Goal: Information Seeking & Learning: Learn about a topic

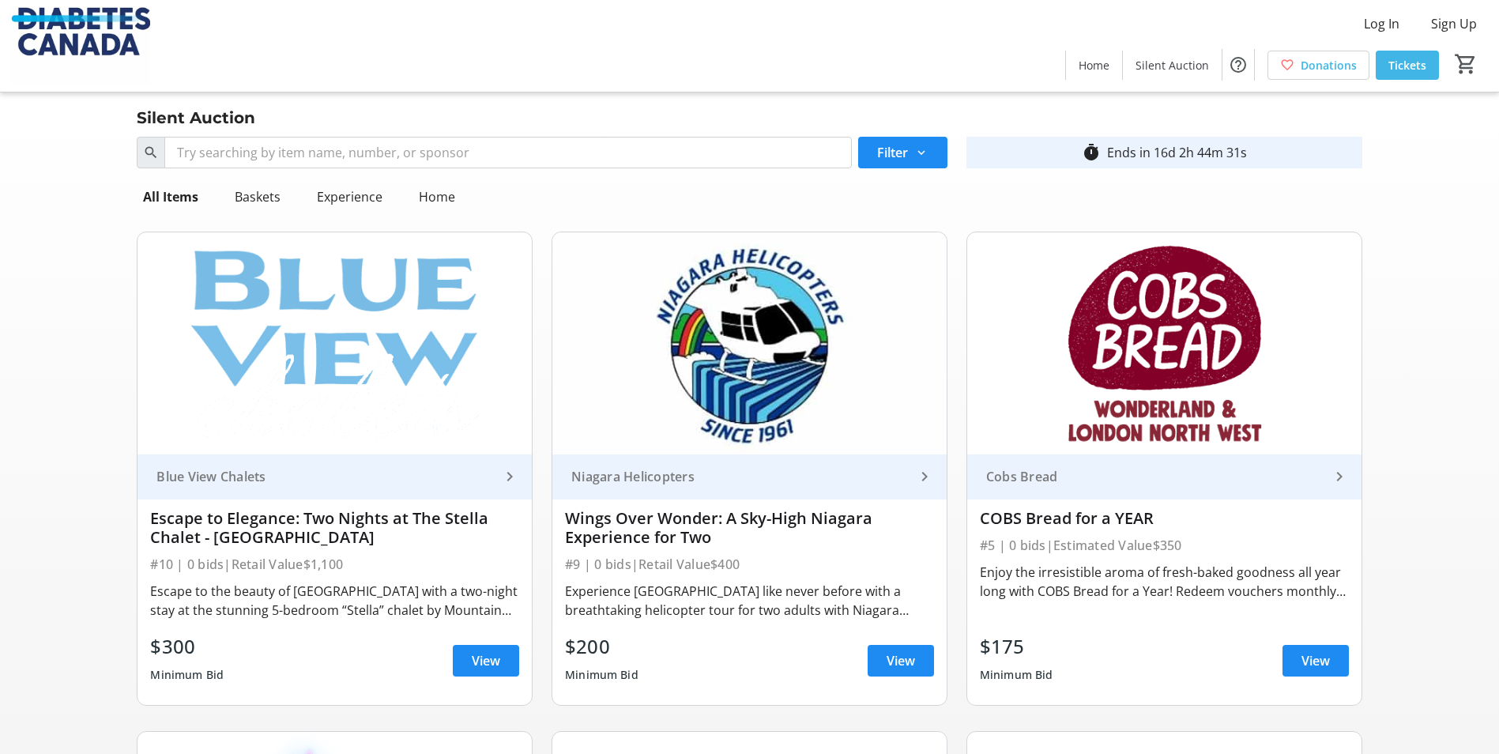
scroll to position [3455, 0]
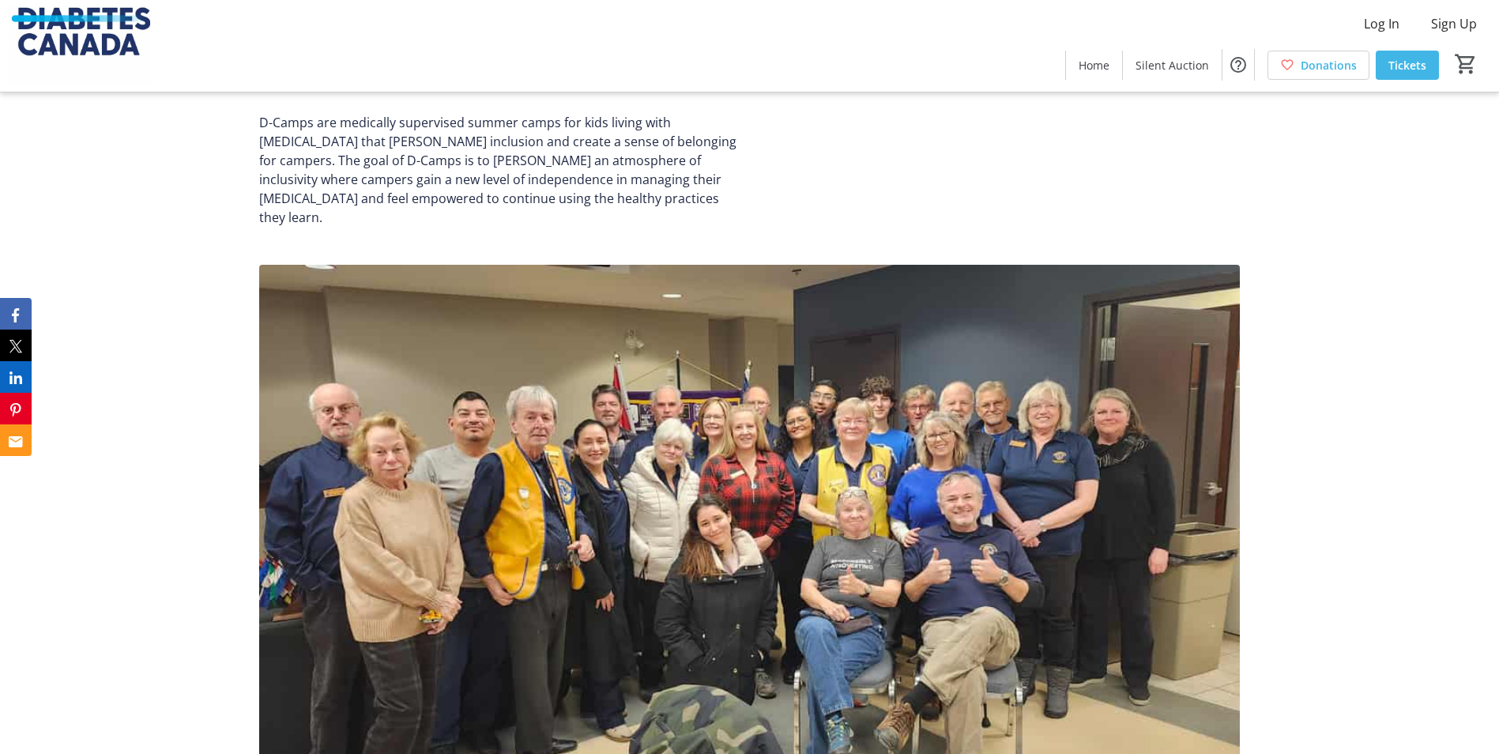
scroll to position [1106, 0]
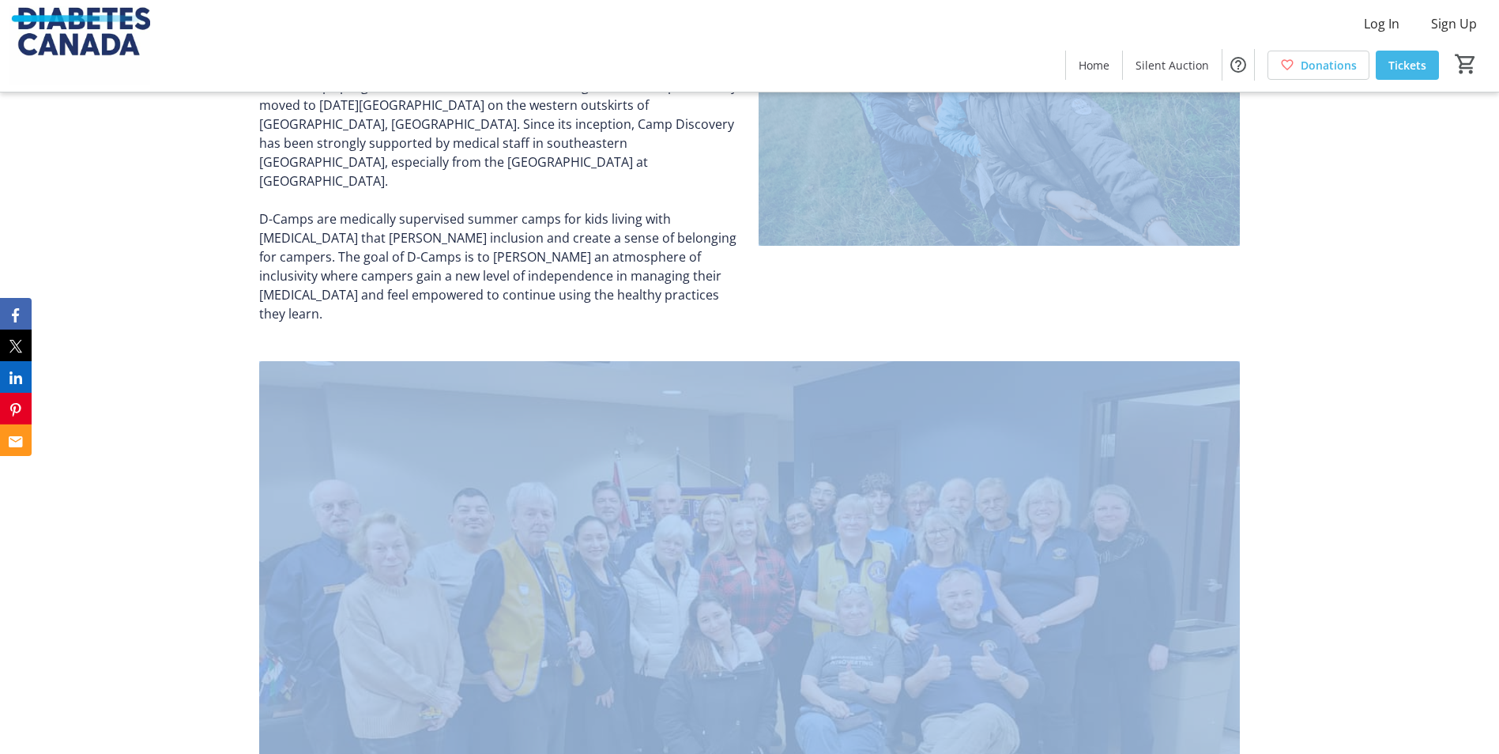
drag, startPoint x: 1498, startPoint y: 213, endPoint x: 1498, endPoint y: 341, distance: 128.0
drag, startPoint x: 1498, startPoint y: 341, endPoint x: 1424, endPoint y: 222, distance: 139.5
click at [1424, 222] on div "[GEOGRAPHIC_DATA] - [GEOGRAPHIC_DATA], [GEOGRAPHIC_DATA] Camp Discovery was fou…" at bounding box center [749, 150] width 1499 height 386
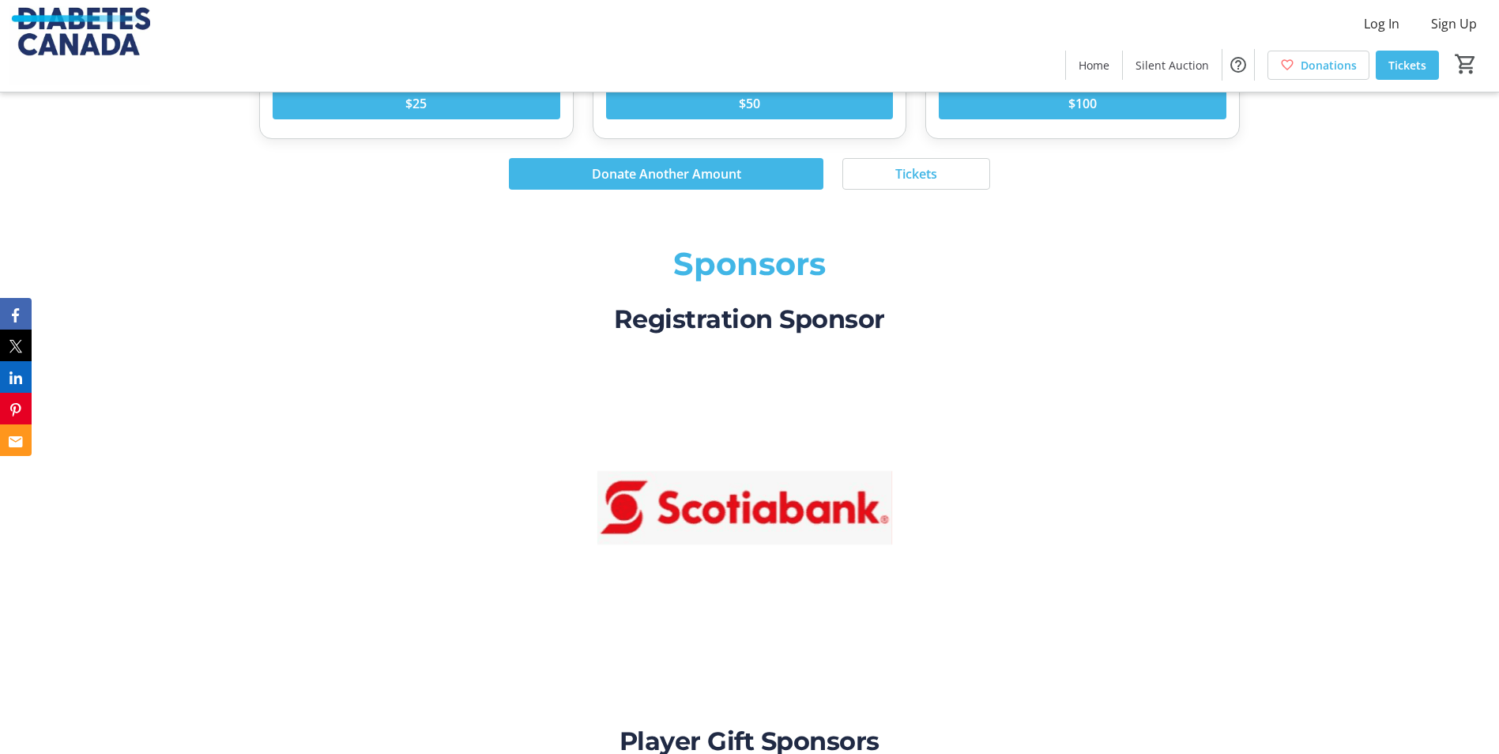
scroll to position [3832, 0]
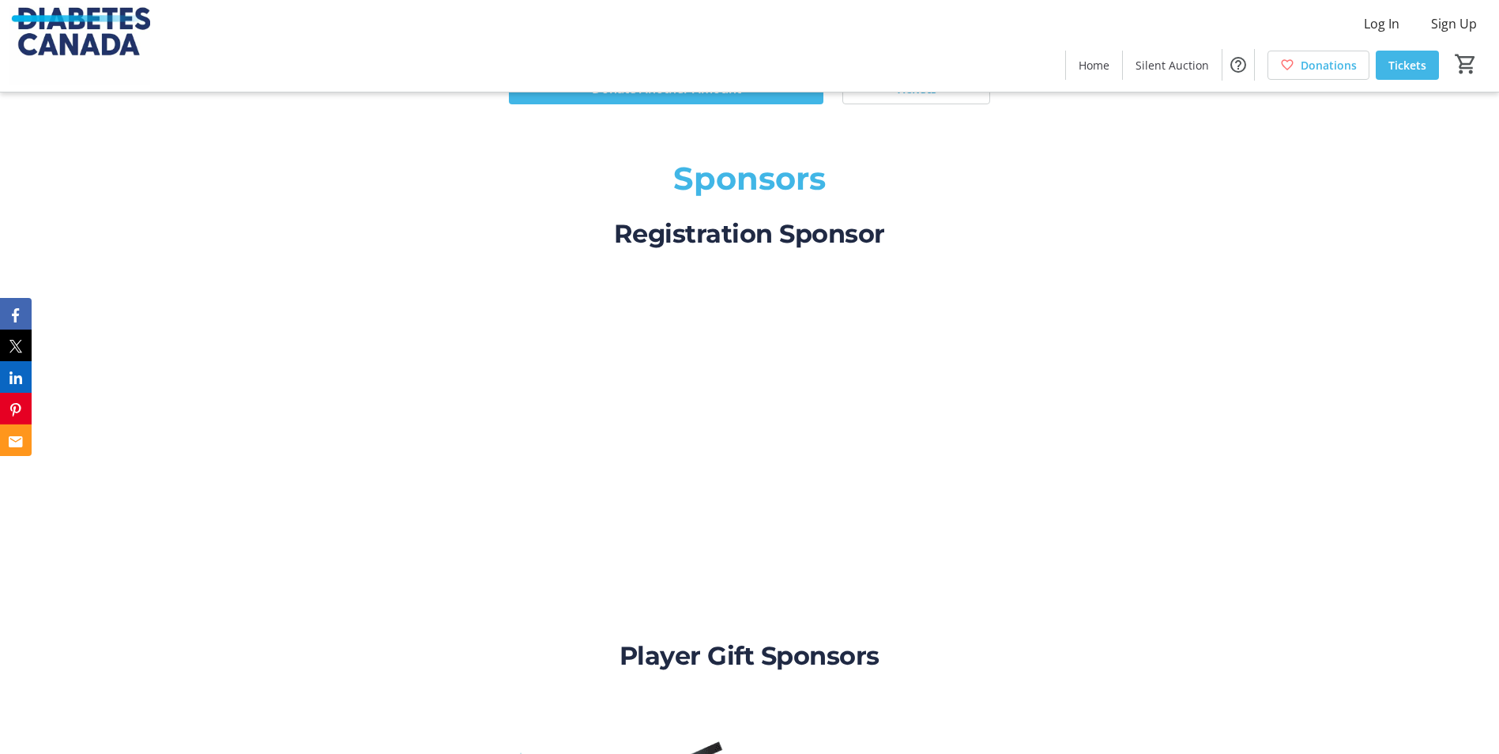
scroll to position [3948, 0]
